Goal: Task Accomplishment & Management: Use online tool/utility

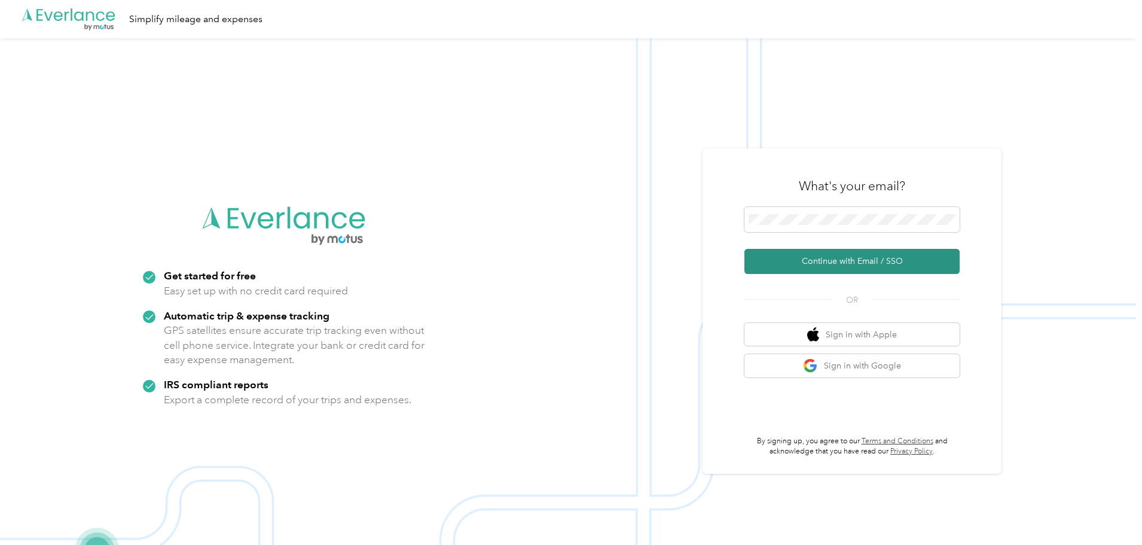
click at [761, 259] on button "Continue with Email / SSO" at bounding box center [851, 261] width 215 height 25
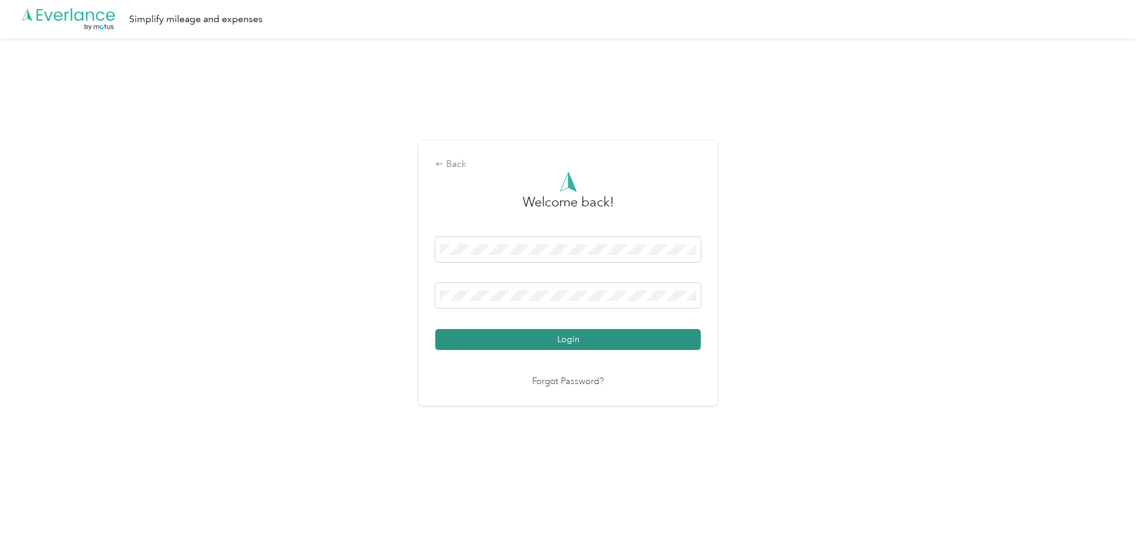
click at [557, 343] on button "Login" at bounding box center [567, 339] width 265 height 21
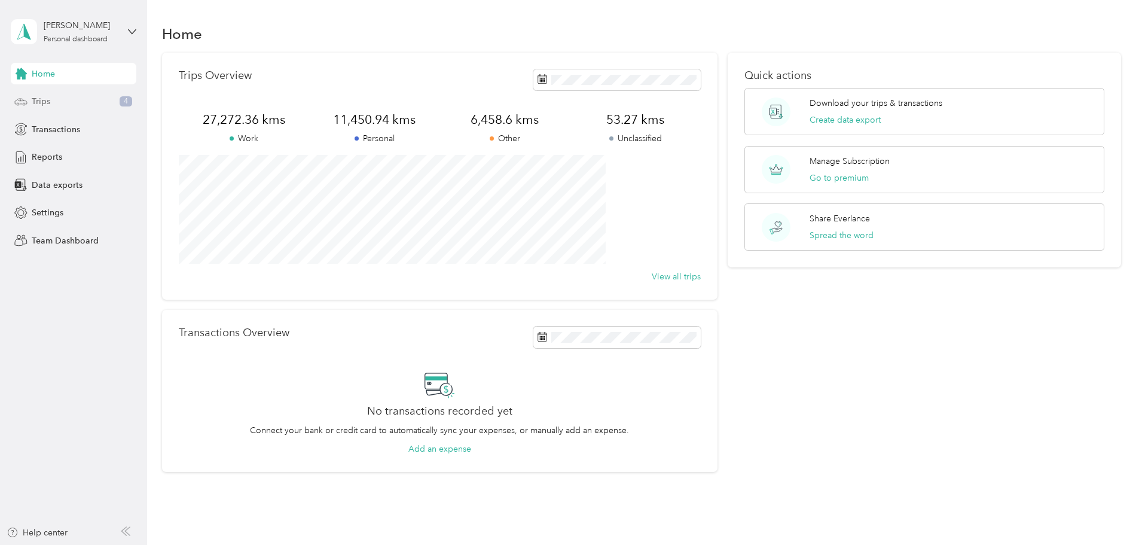
click at [70, 103] on div "Trips 4" at bounding box center [74, 102] width 126 height 22
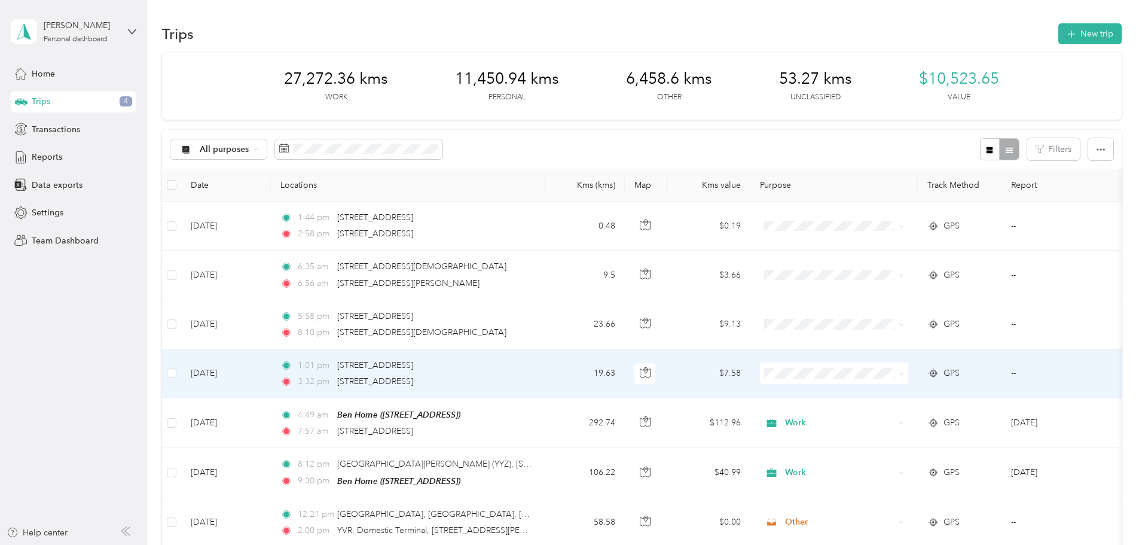
click at [181, 372] on td at bounding box center [171, 373] width 19 height 49
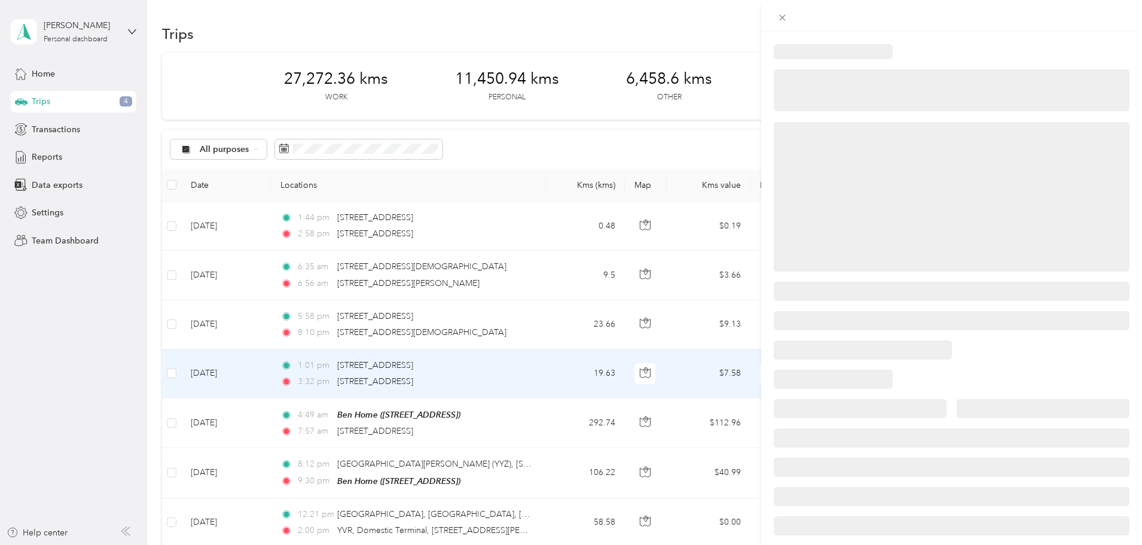
click at [252, 326] on div at bounding box center [571, 272] width 1142 height 545
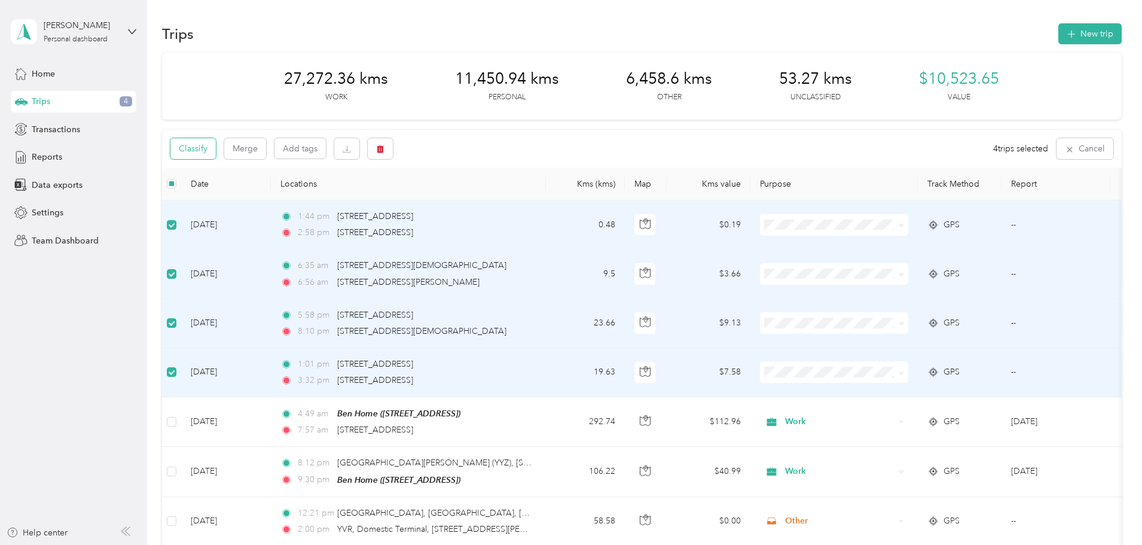
click at [216, 147] on button "Classify" at bounding box center [192, 148] width 45 height 21
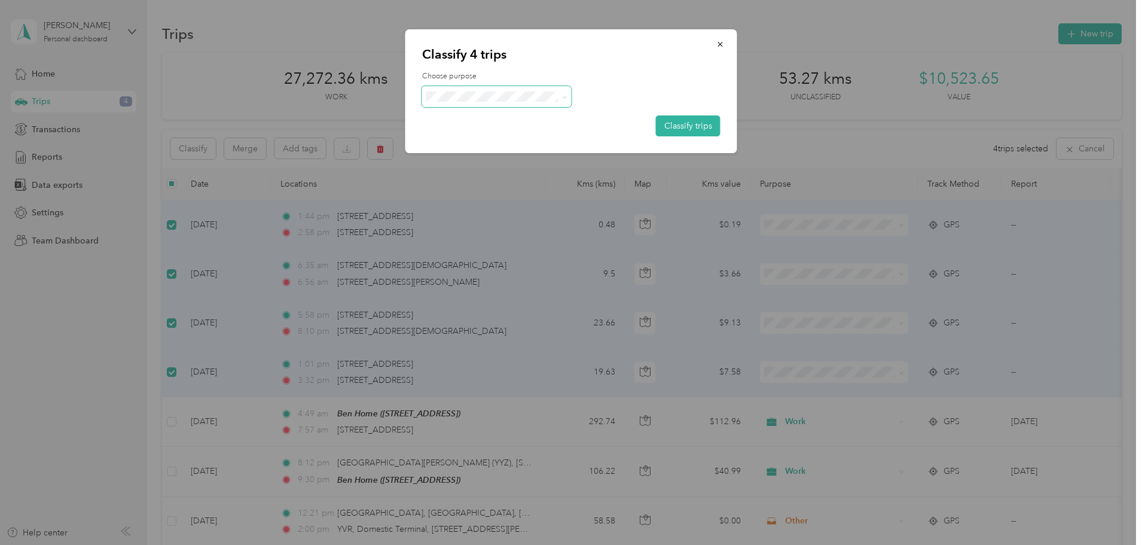
click at [444, 90] on span at bounding box center [496, 96] width 149 height 21
click at [460, 120] on span "Work" at bounding box center [506, 118] width 111 height 13
click at [682, 127] on button "Classify trips" at bounding box center [688, 125] width 65 height 21
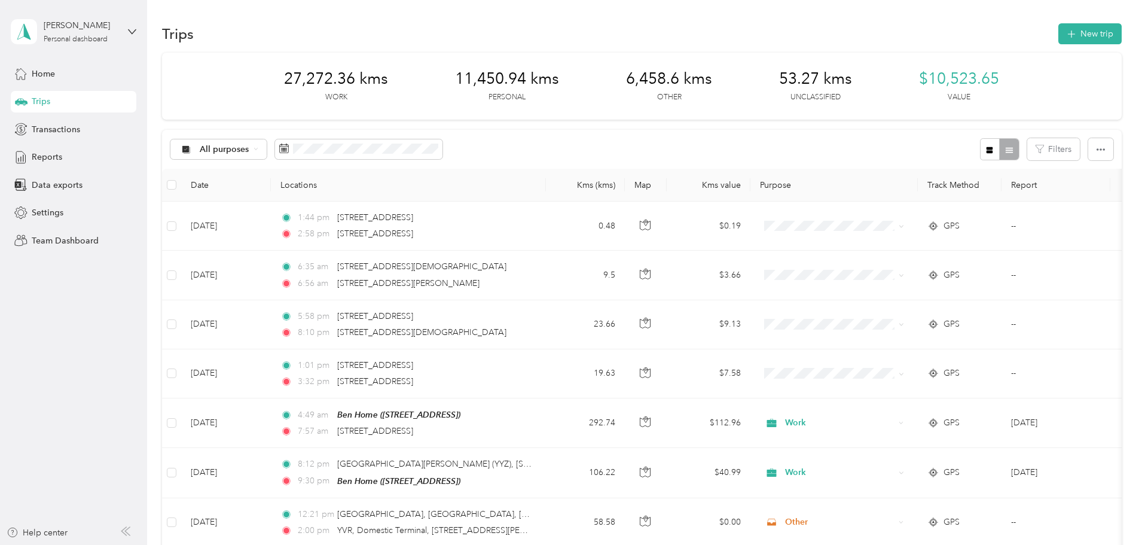
click at [47, 103] on span "Trips" at bounding box center [41, 101] width 19 height 13
click at [48, 76] on span "Home" at bounding box center [43, 74] width 23 height 13
